Goal: Information Seeking & Learning: Find specific page/section

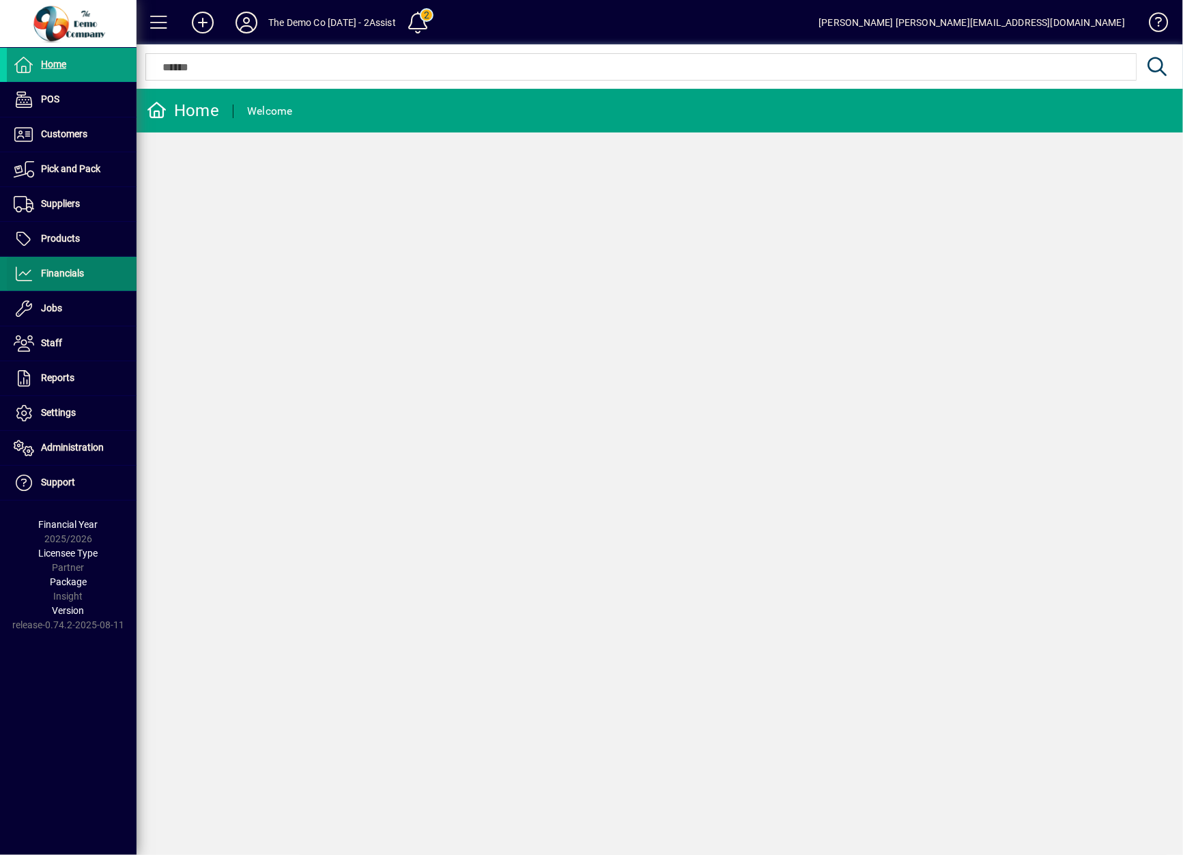
click at [55, 283] on span at bounding box center [72, 273] width 130 height 33
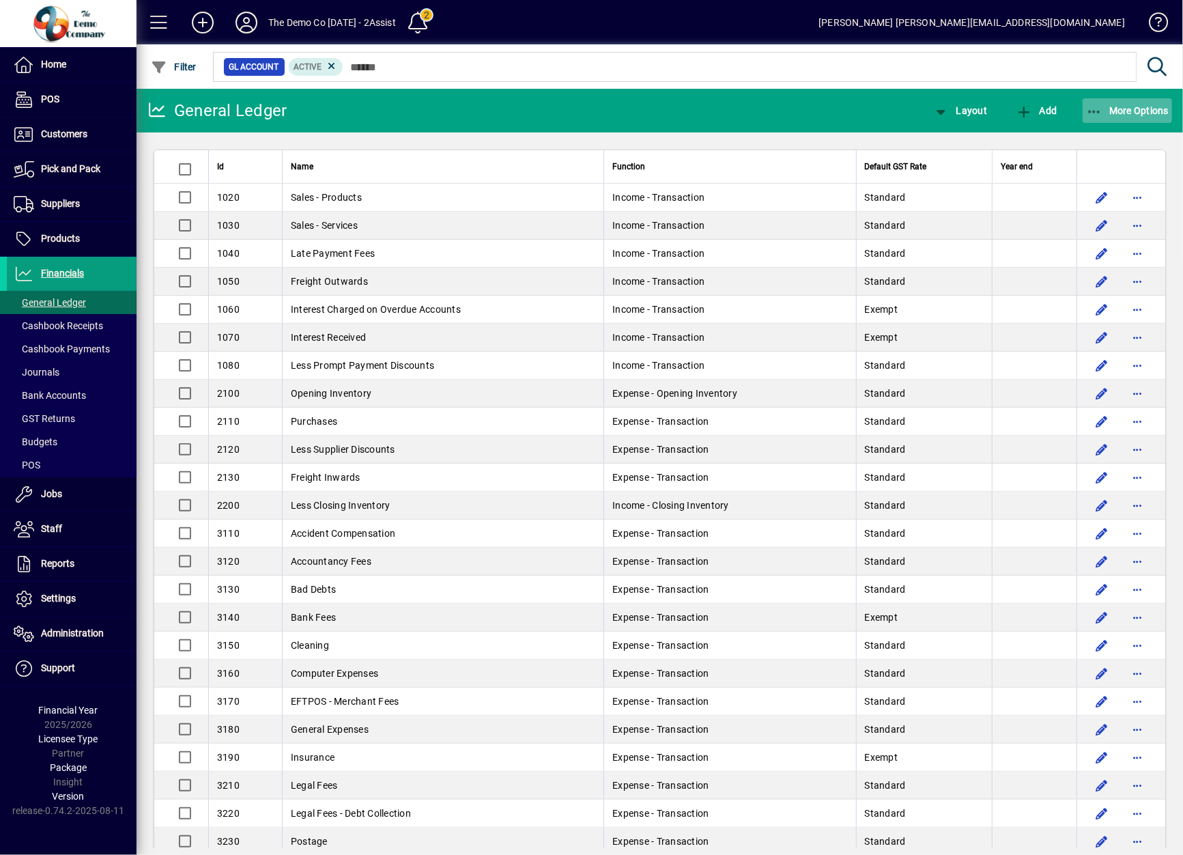
click at [1132, 106] on span "More Options" at bounding box center [1127, 110] width 83 height 11
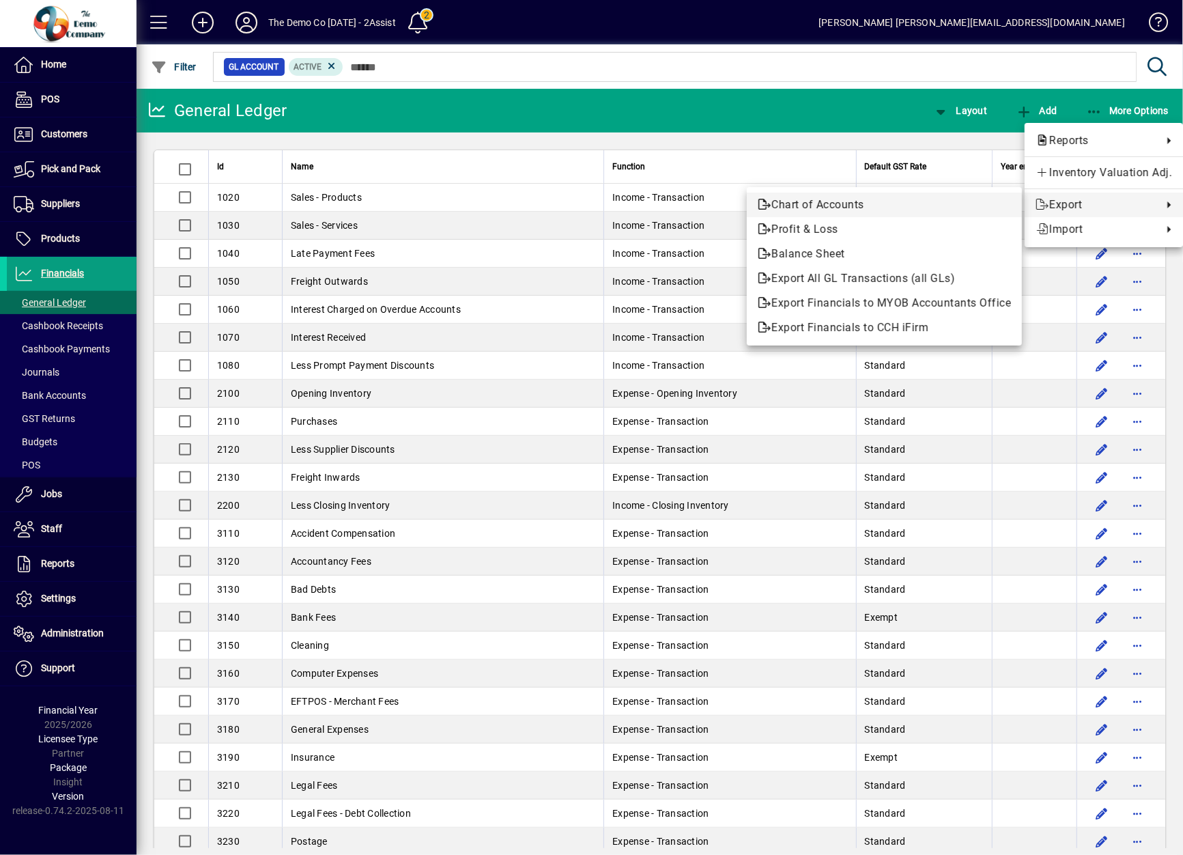
click at [928, 205] on span "Chart of Accounts" at bounding box center [884, 205] width 253 height 16
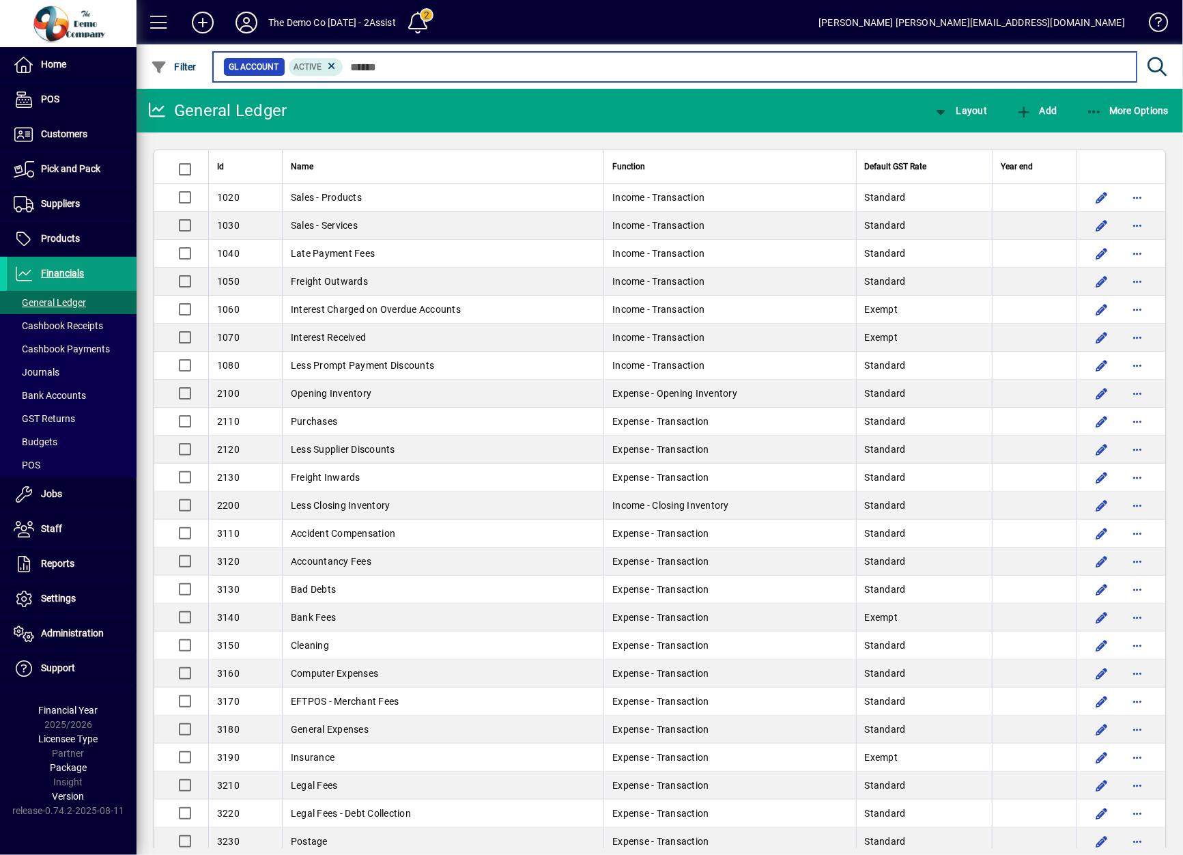
click at [577, 74] on input "text" at bounding box center [734, 66] width 782 height 19
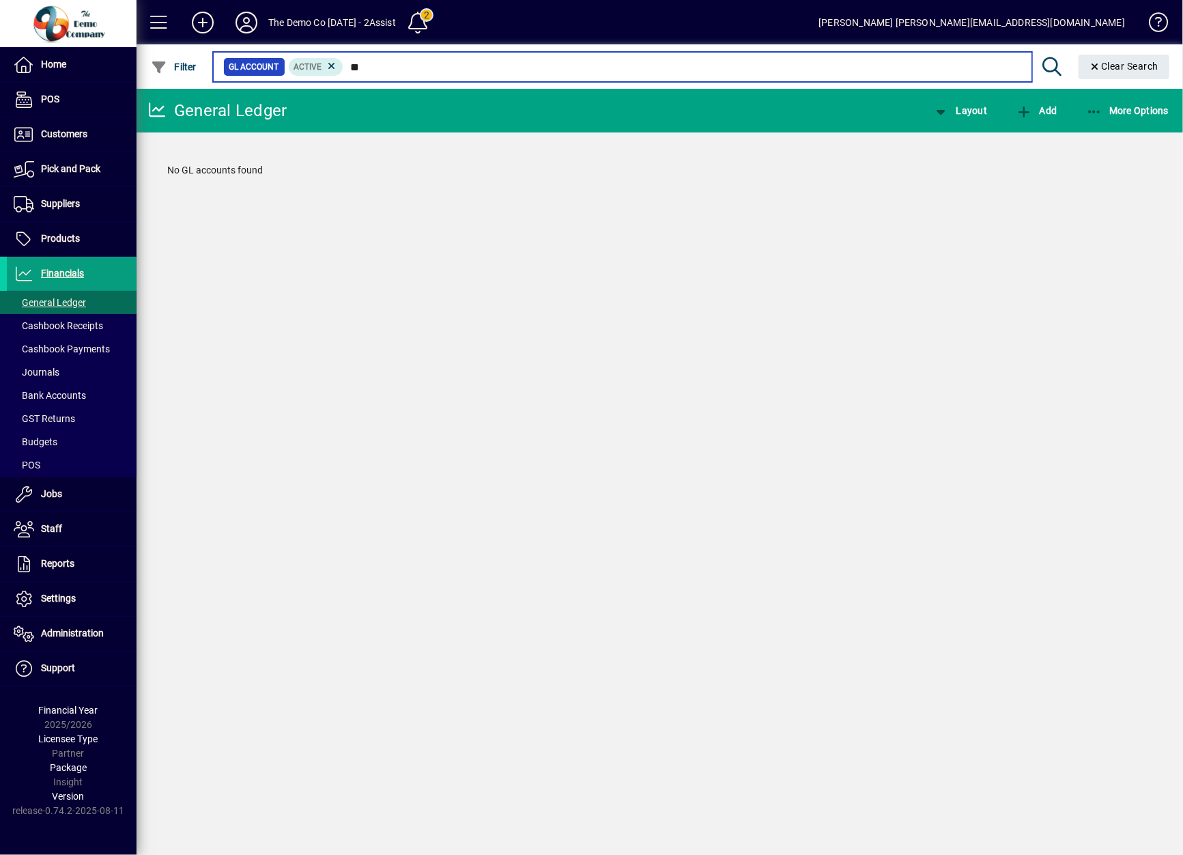
type input "*"
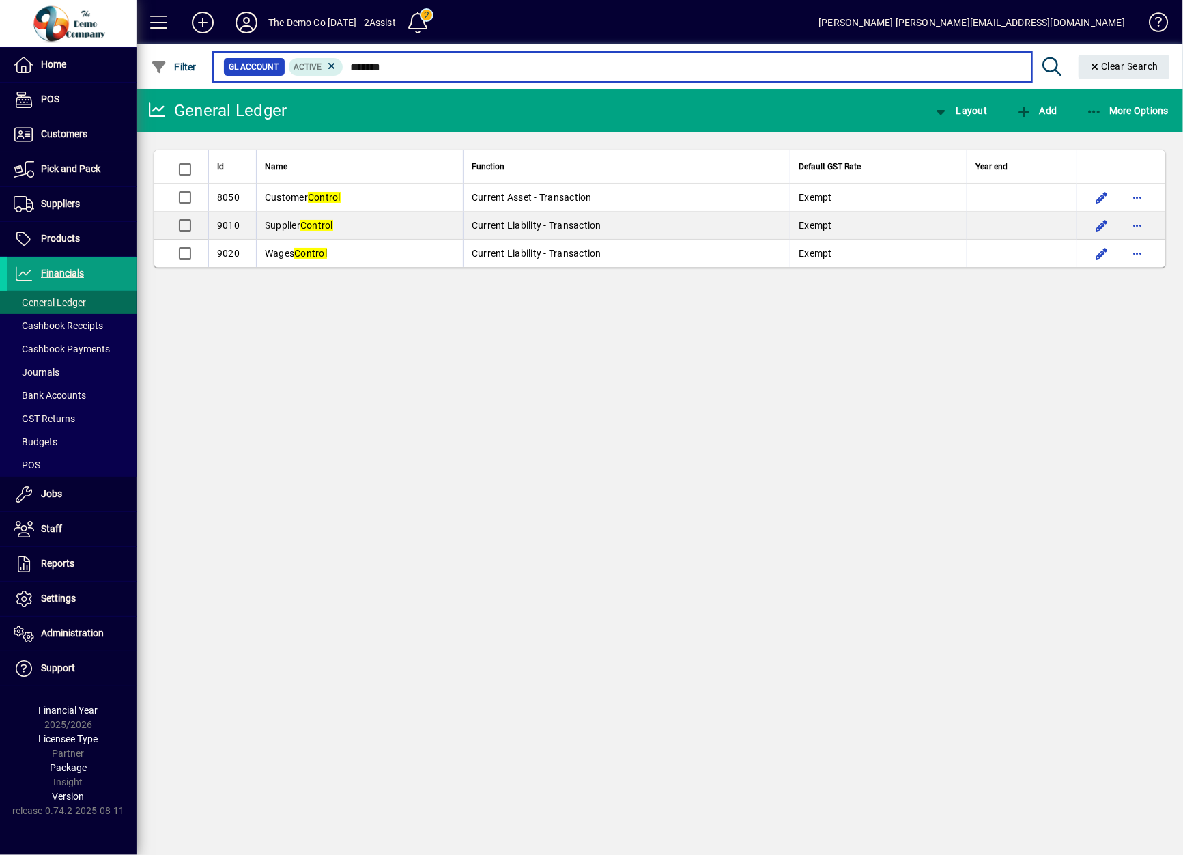
type input "*******"
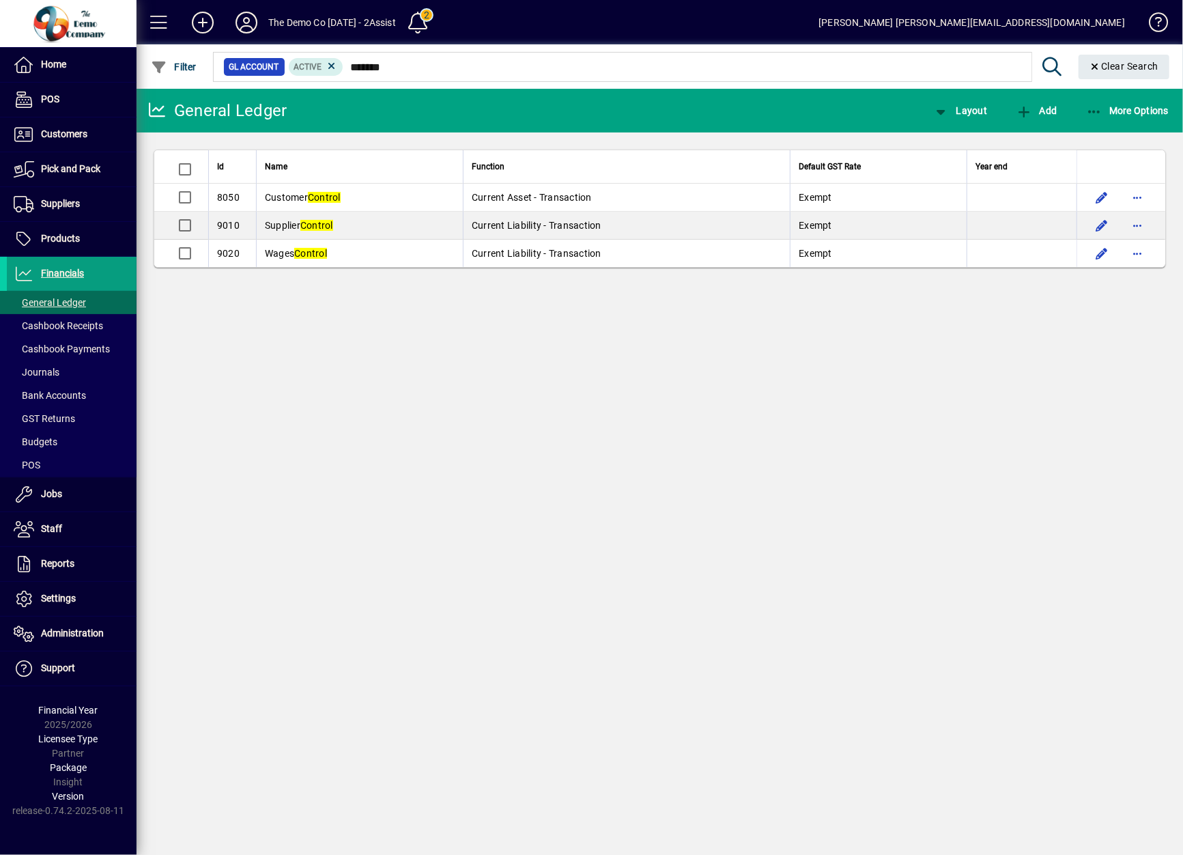
click at [562, 433] on div "General Ledger Layout Add More Options Id Name Function Default GST Rate Year e…" at bounding box center [660, 472] width 1047 height 766
click at [244, 27] on icon at bounding box center [246, 23] width 27 height 22
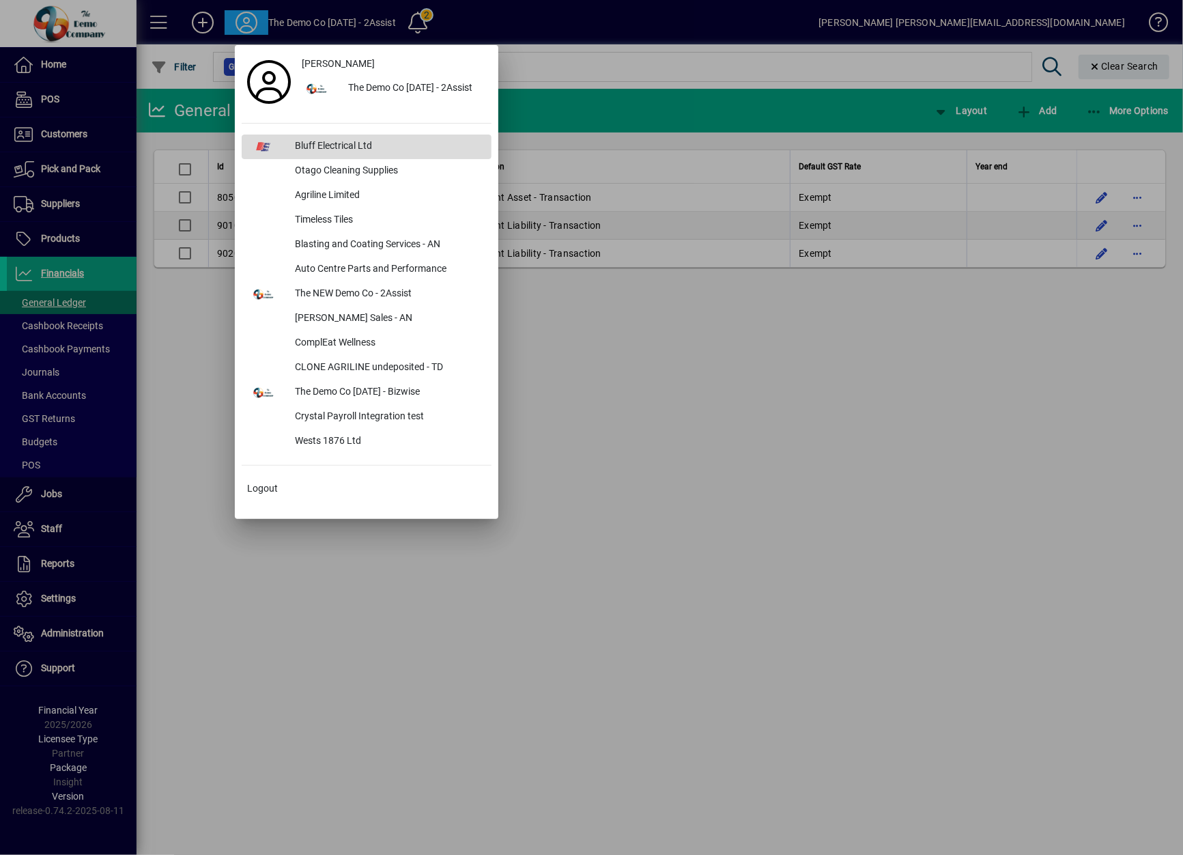
click at [329, 147] on div "Bluff Electrical Ltd" at bounding box center [388, 146] width 208 height 25
